Goal: Information Seeking & Learning: Learn about a topic

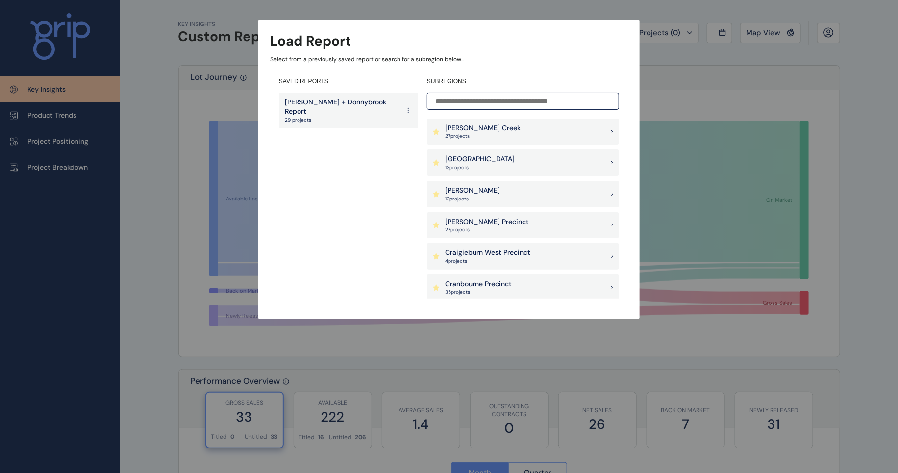
click at [458, 133] on p "27 project s" at bounding box center [482, 136] width 75 height 7
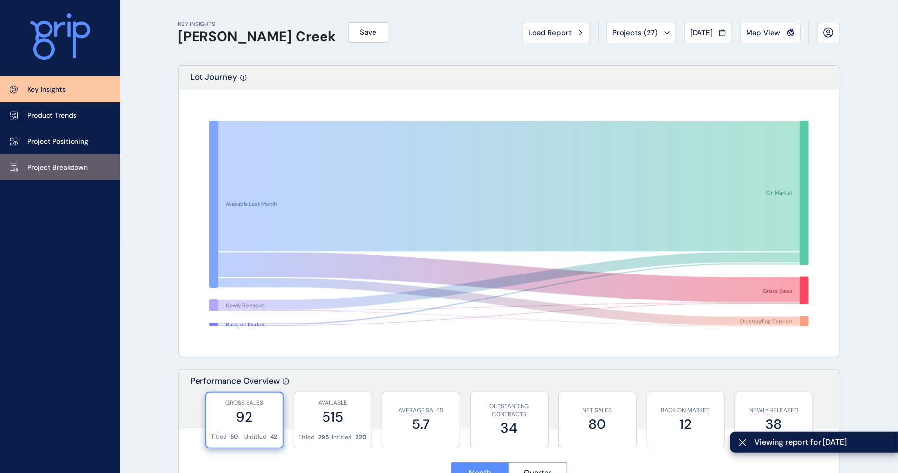
click at [54, 169] on p "Project Breakdown" at bounding box center [57, 168] width 60 height 10
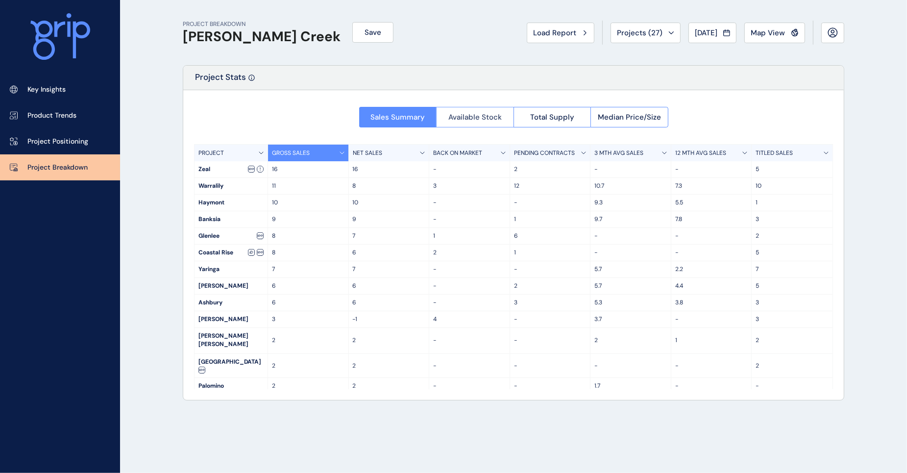
click at [494, 117] on span "Available Stock" at bounding box center [474, 117] width 53 height 10
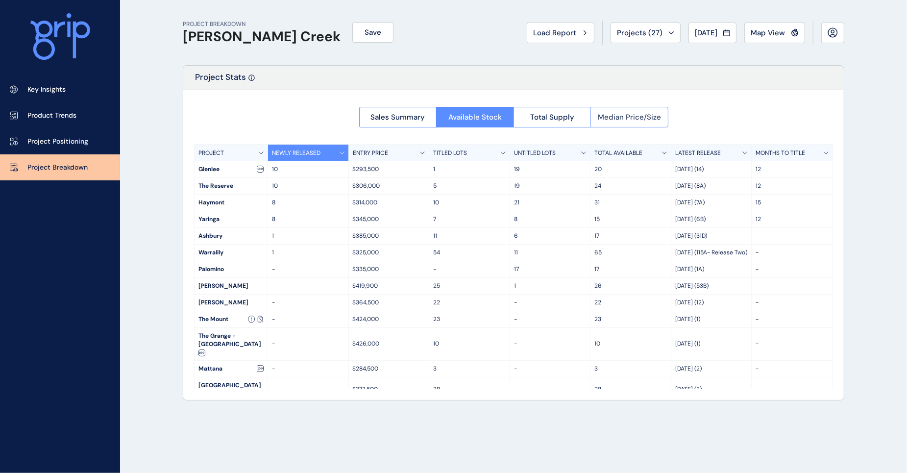
click at [611, 116] on span "Median Price/Size" at bounding box center [629, 117] width 63 height 10
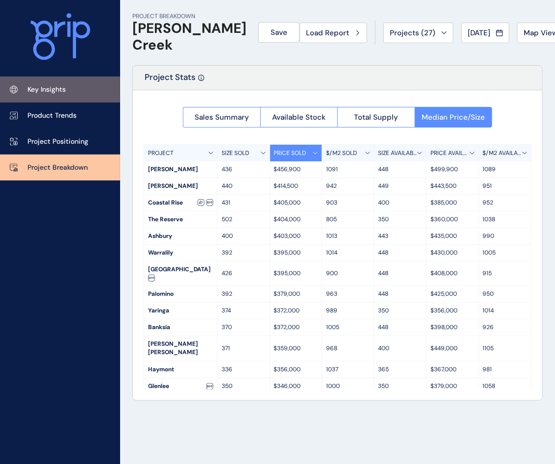
click at [47, 93] on p "Key Insights" at bounding box center [46, 90] width 38 height 10
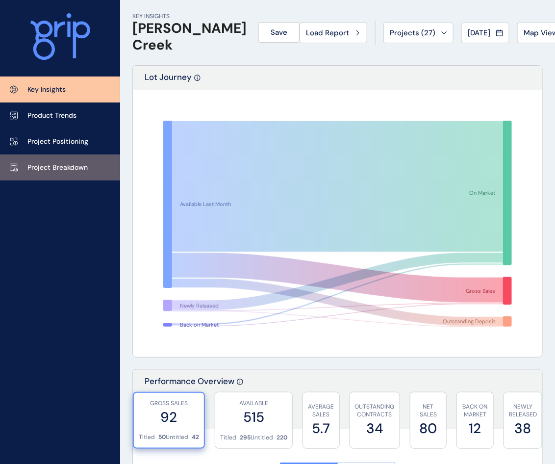
click at [51, 163] on p "Project Breakdown" at bounding box center [57, 168] width 60 height 10
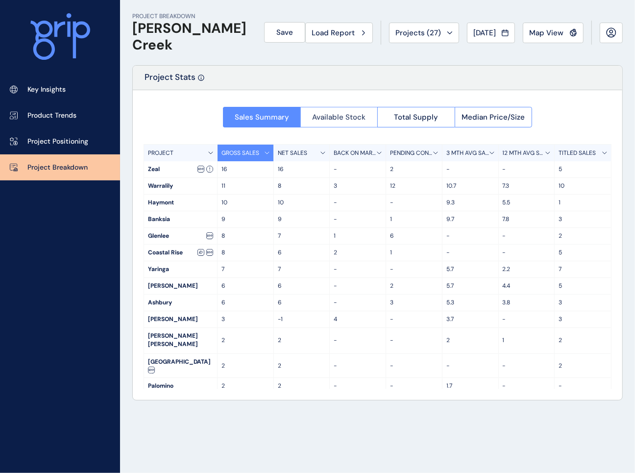
click at [322, 123] on button "Available Stock" at bounding box center [338, 117] width 77 height 21
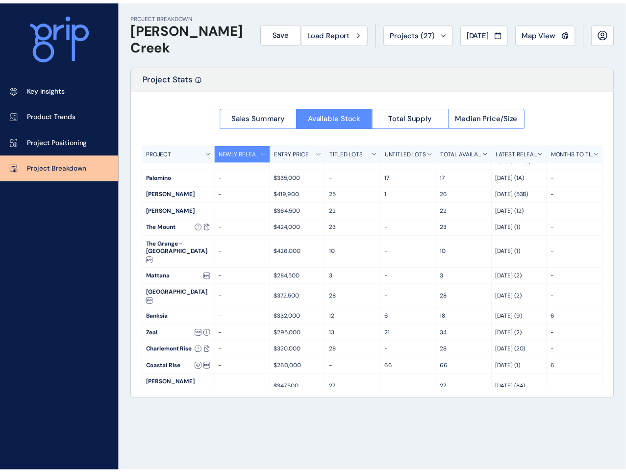
scroll to position [121, 0]
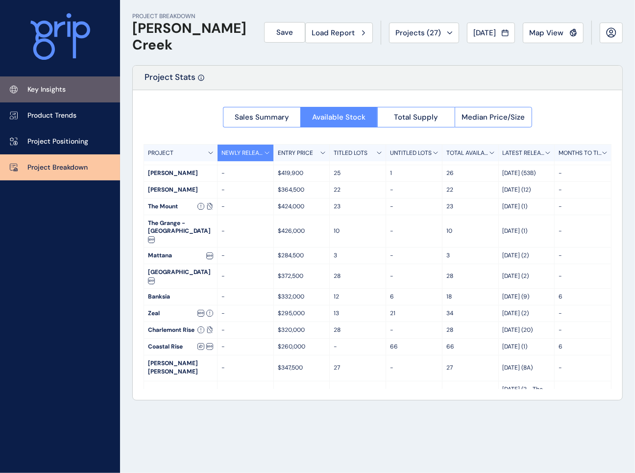
click at [50, 93] on p "Key Insights" at bounding box center [46, 90] width 38 height 10
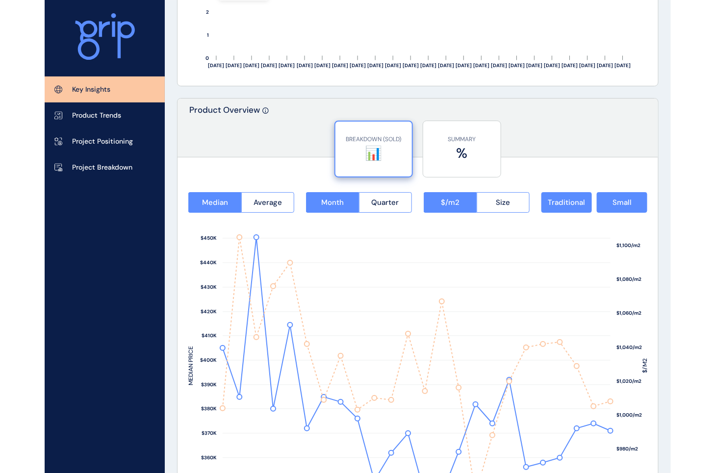
scroll to position [1164, 0]
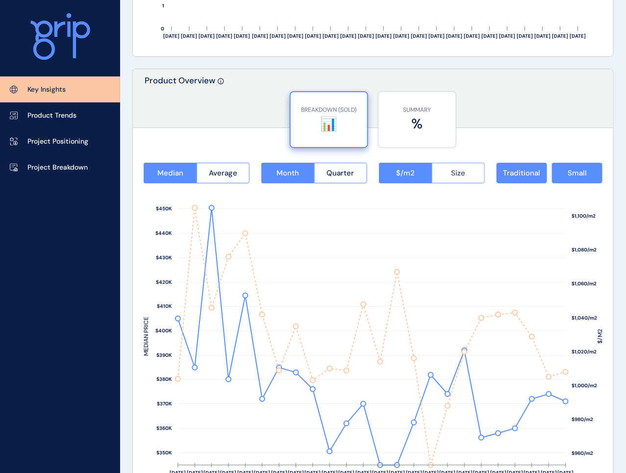
click at [454, 170] on span "Size" at bounding box center [458, 173] width 14 height 10
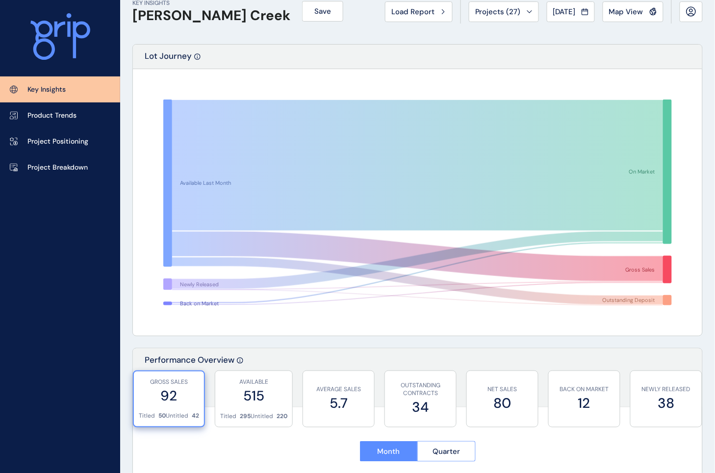
scroll to position [0, 0]
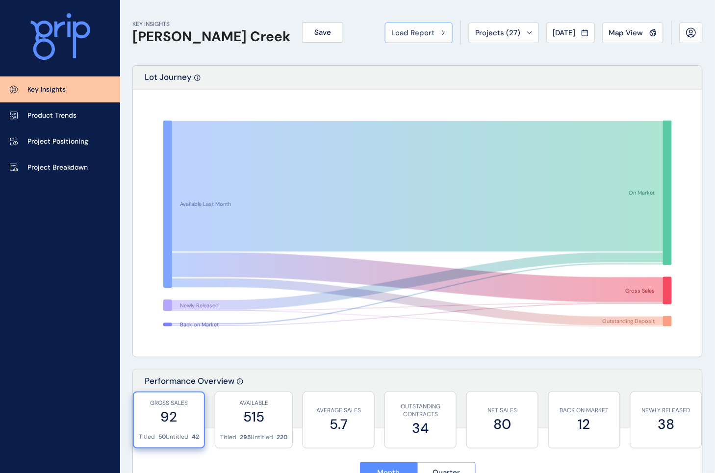
click at [420, 35] on span "Load Report" at bounding box center [412, 33] width 43 height 10
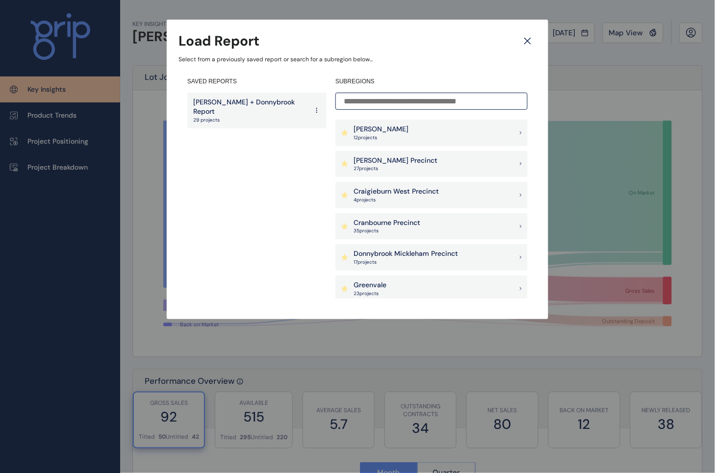
scroll to position [123, 0]
click at [399, 263] on p "9 project s" at bounding box center [396, 263] width 86 height 7
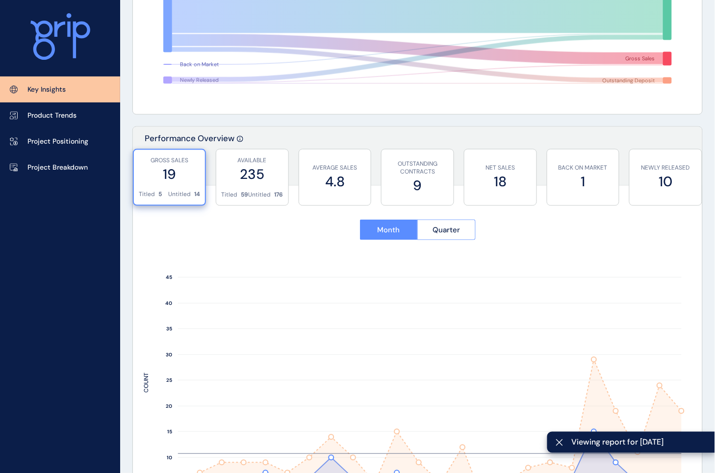
scroll to position [306, 0]
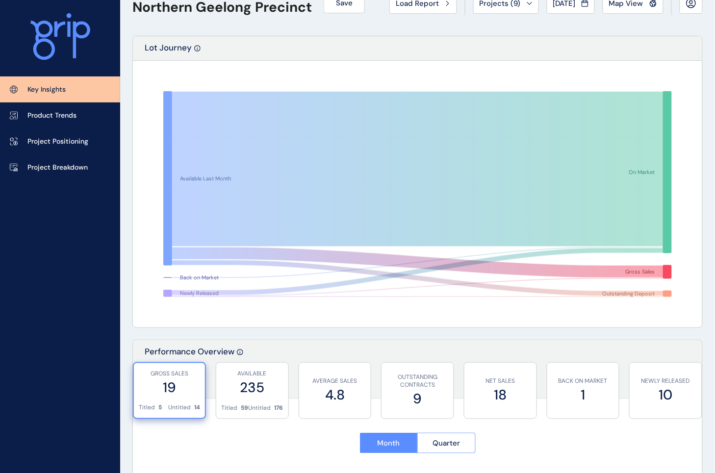
scroll to position [0, 0]
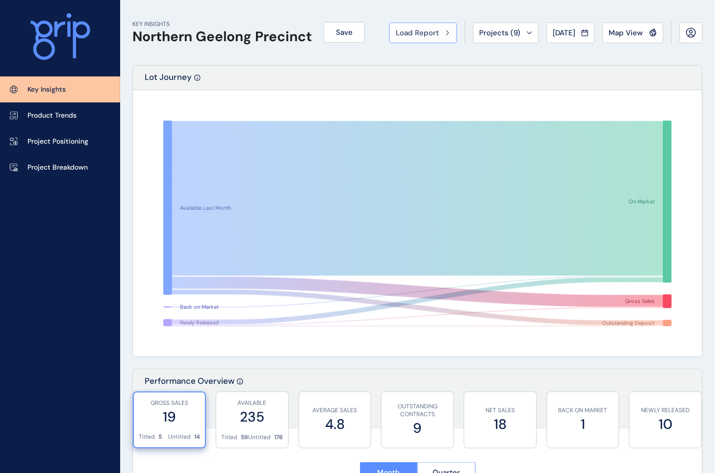
click at [405, 35] on span "Load Report" at bounding box center [417, 33] width 43 height 10
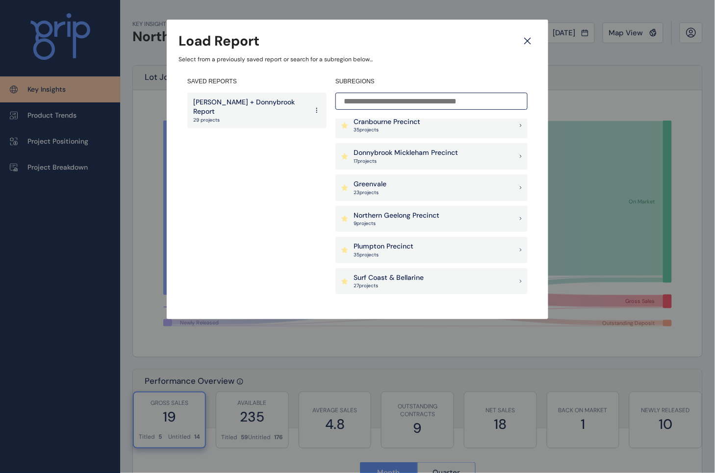
scroll to position [184, 0]
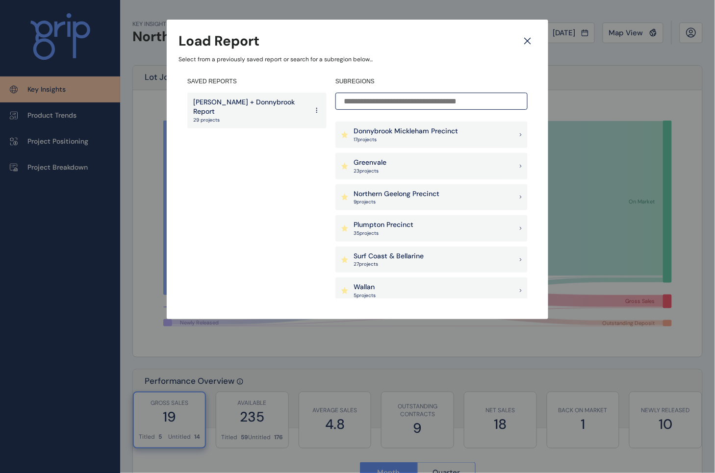
click at [388, 255] on p "Surf Coast & Bellarine" at bounding box center [388, 256] width 70 height 10
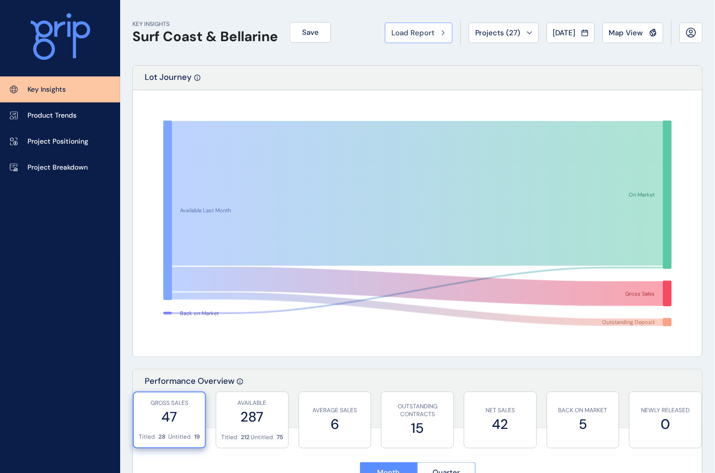
click at [403, 30] on span "Load Report" at bounding box center [412, 33] width 43 height 10
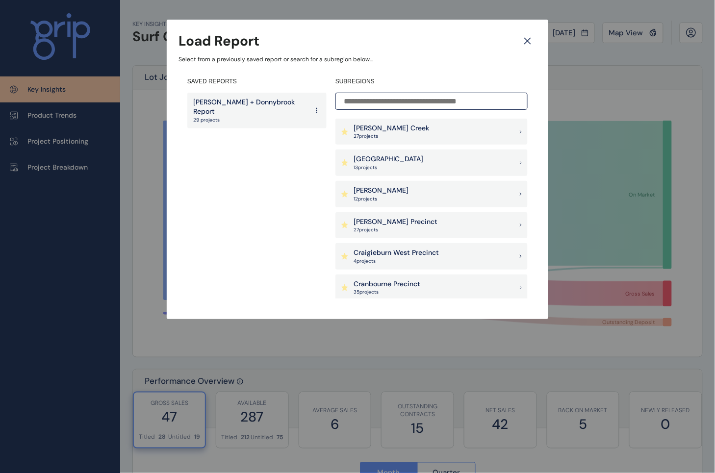
scroll to position [123, 0]
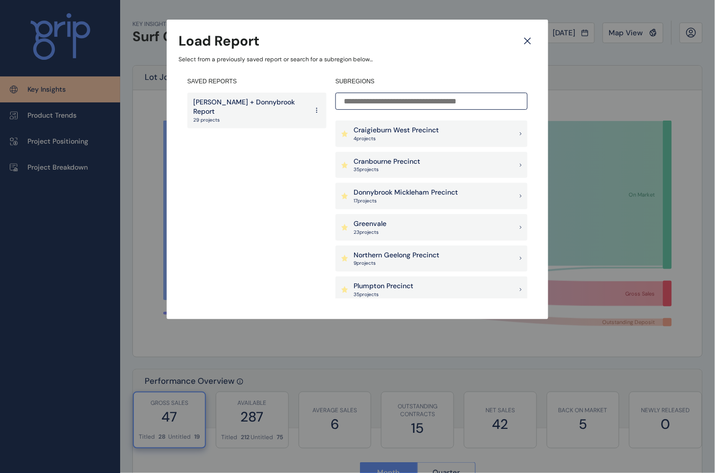
click at [376, 261] on p "9 project s" at bounding box center [396, 263] width 86 height 7
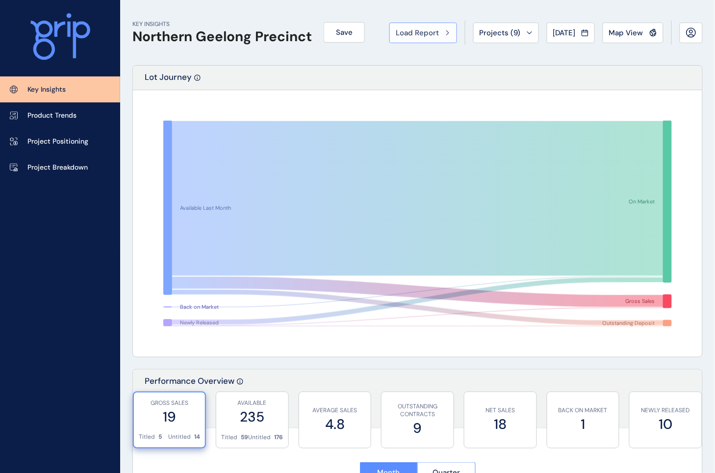
click at [400, 28] on span "Load Report" at bounding box center [417, 33] width 43 height 10
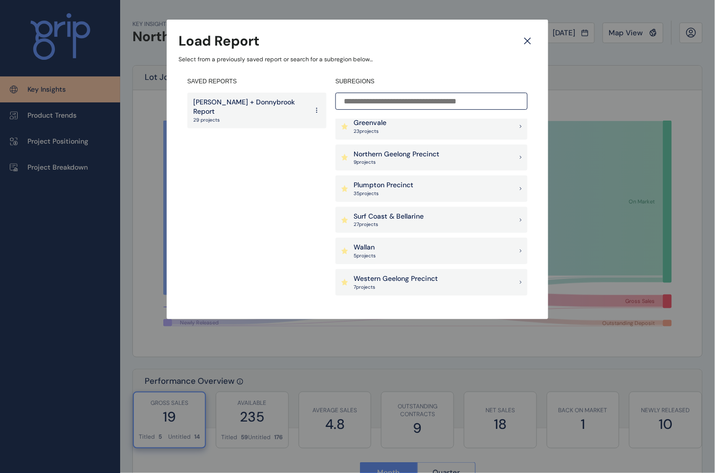
scroll to position [245, 0]
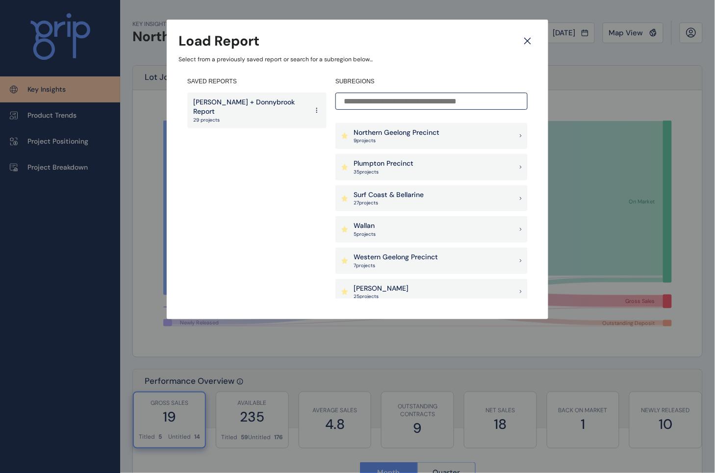
click at [407, 260] on p "Western Geelong Precinct" at bounding box center [395, 257] width 84 height 10
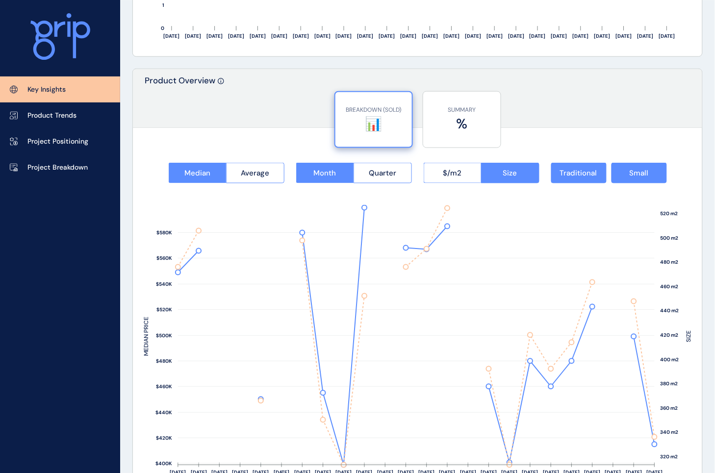
scroll to position [1577, 0]
